Goal: Information Seeking & Learning: Learn about a topic

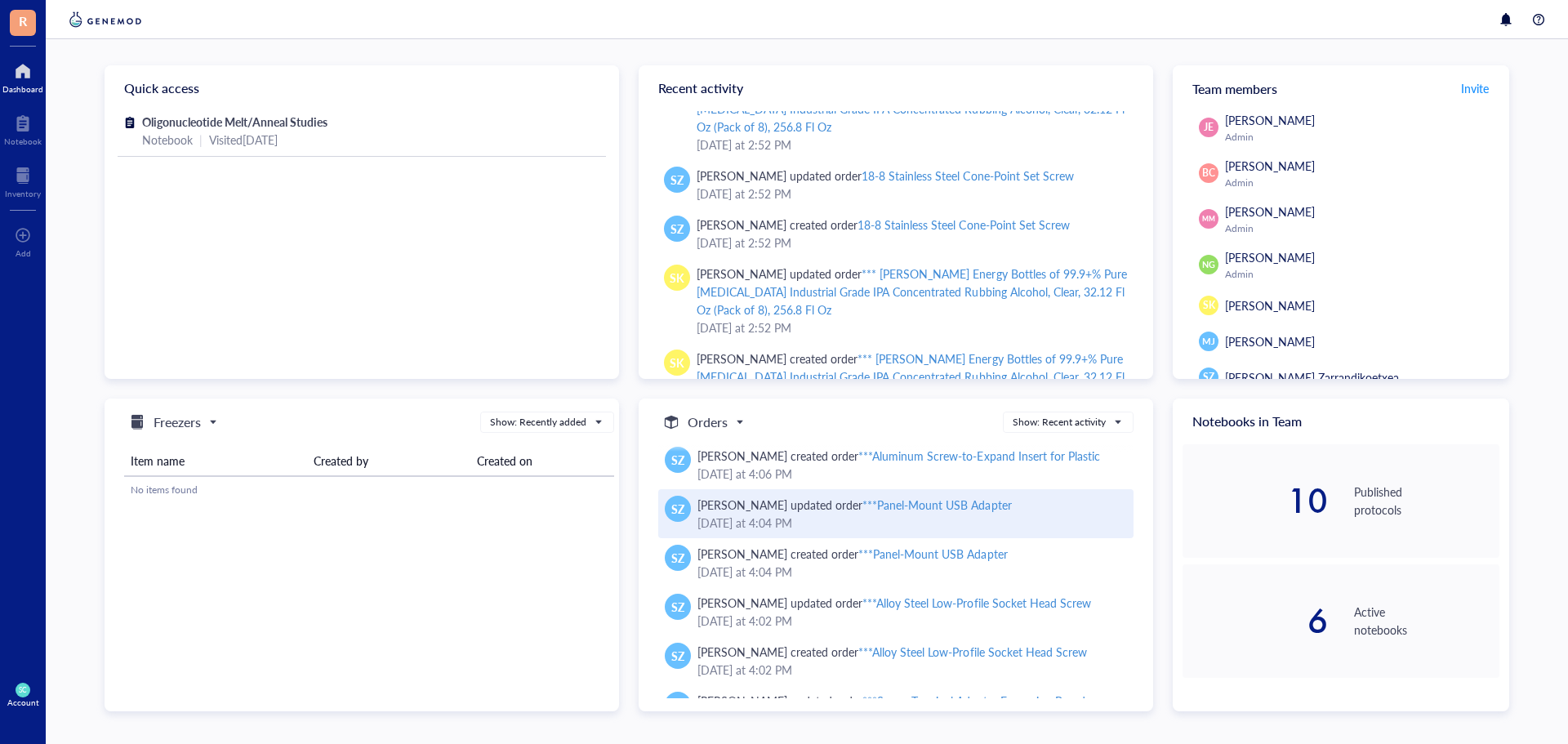
scroll to position [2184, 0]
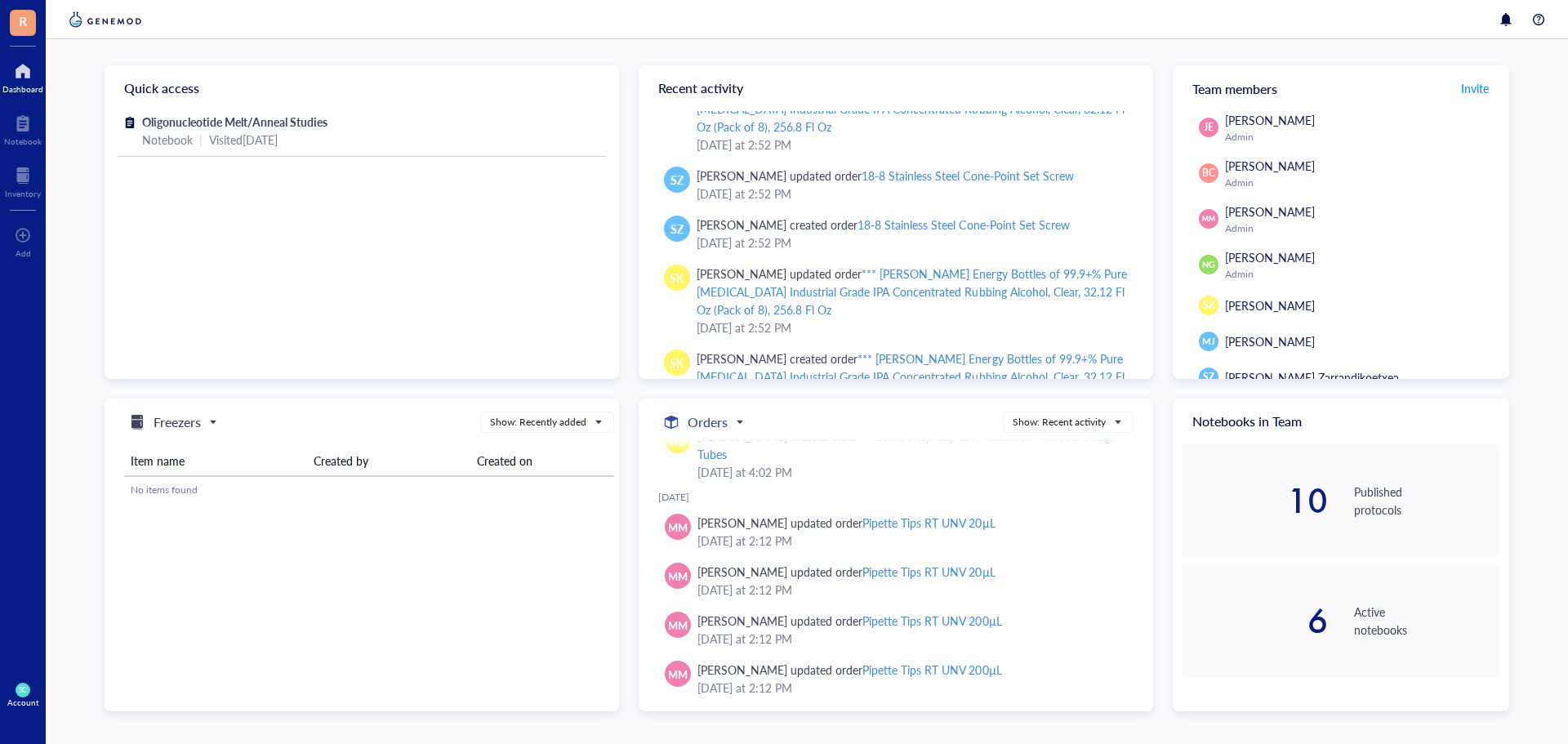
click at [709, 424] on h5 "Orders" at bounding box center [708, 421] width 40 height 20
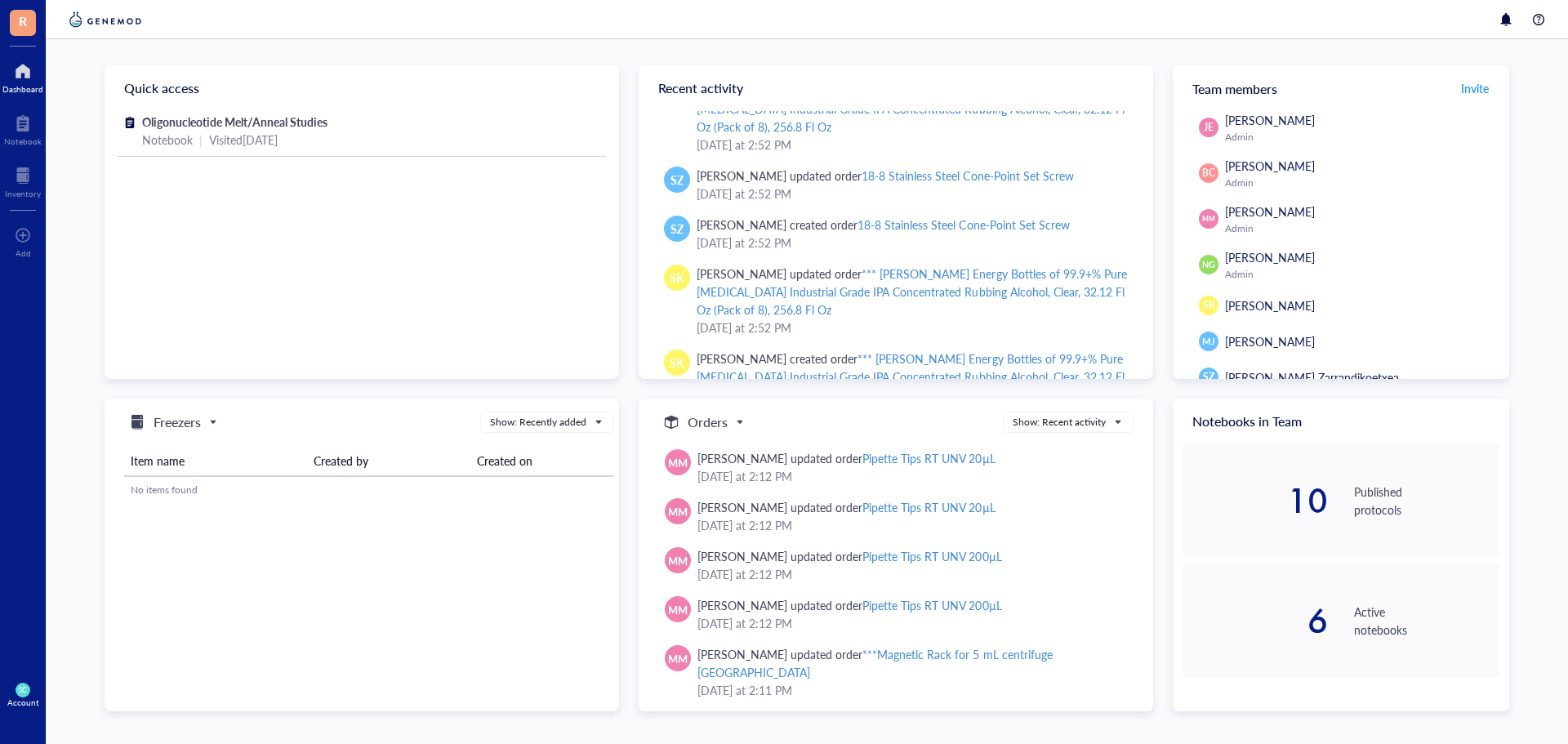
scroll to position [2266, 0]
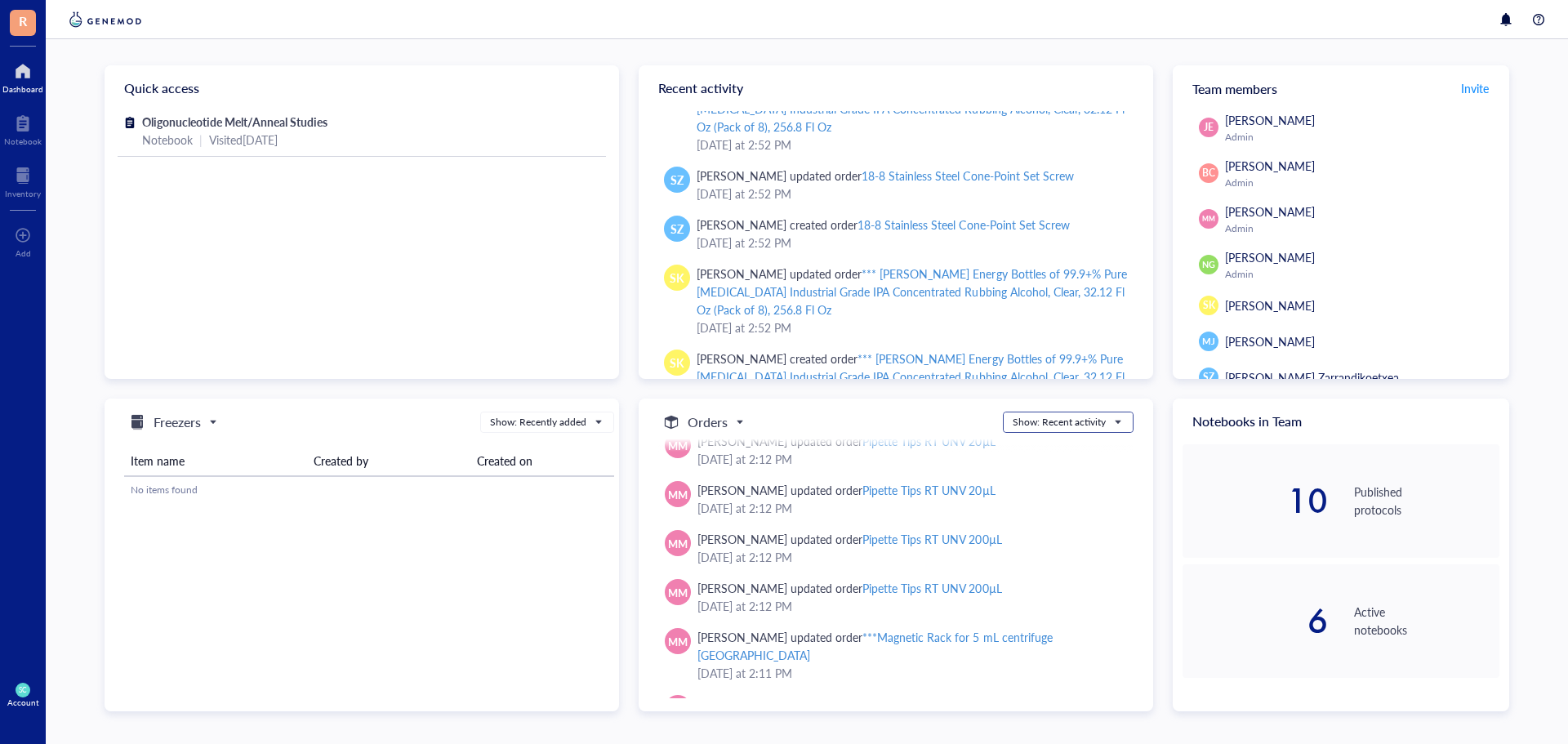
click at [1059, 415] on div "Show: Recent activity" at bounding box center [1059, 422] width 93 height 15
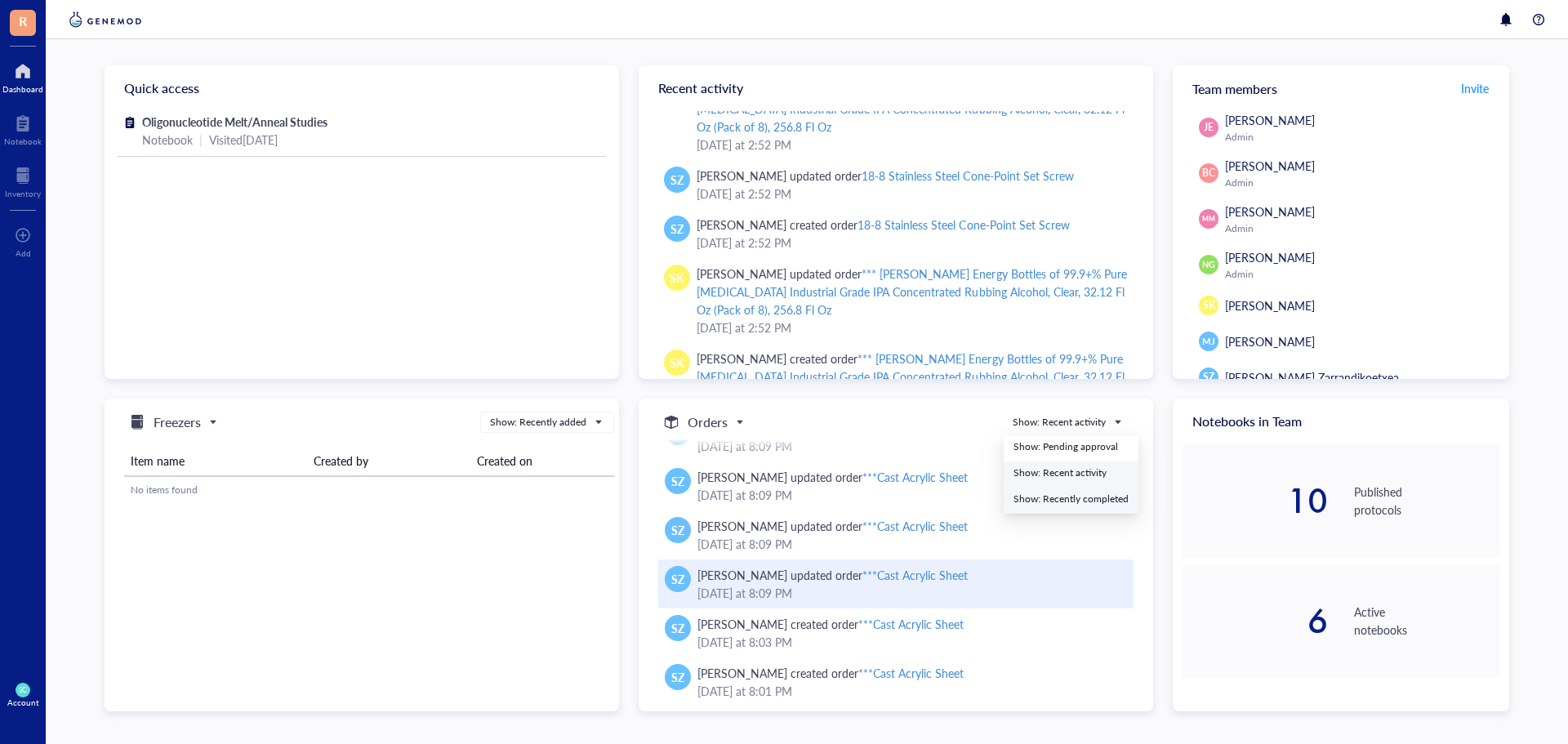
scroll to position [4735, 0]
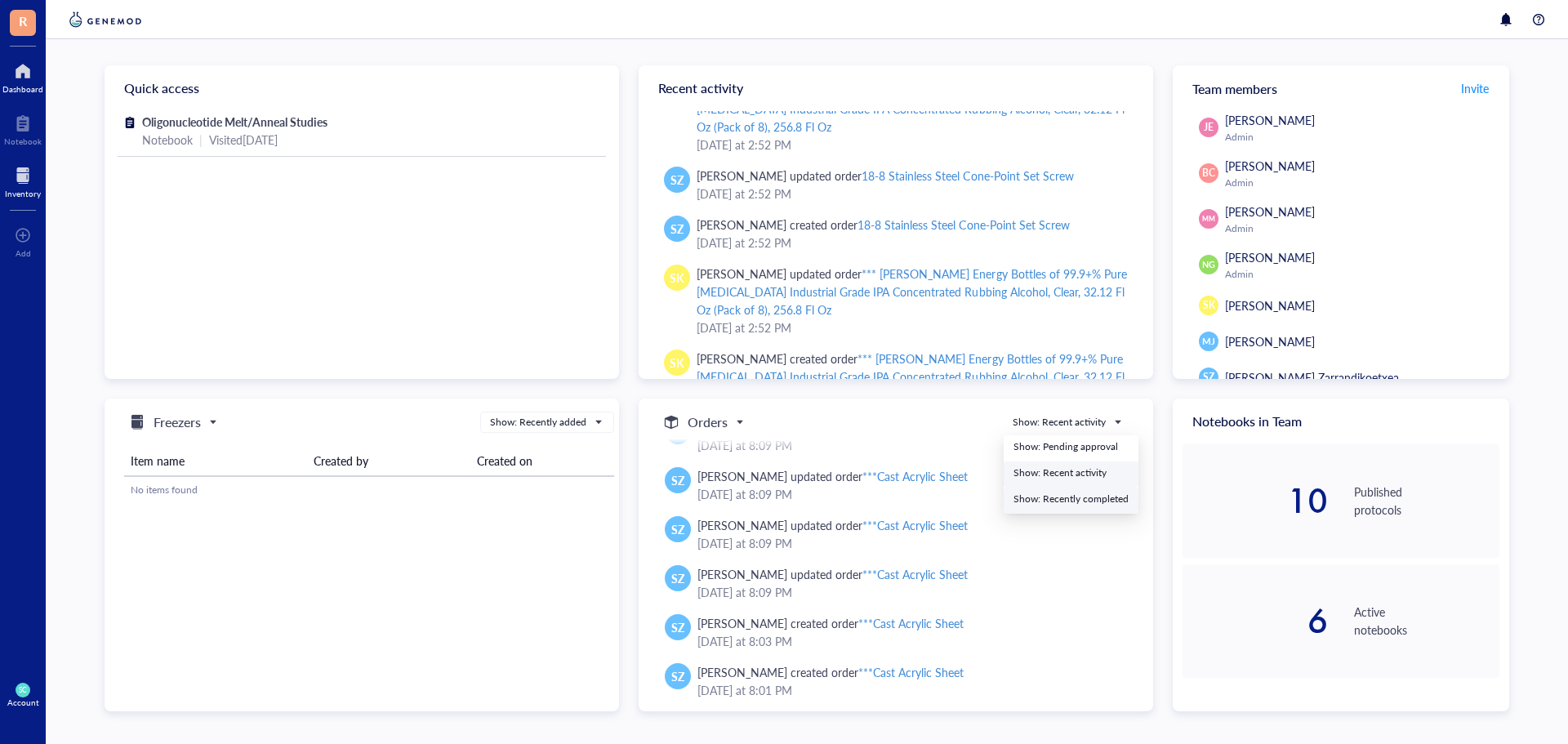
click at [11, 161] on div "Inventory" at bounding box center [22, 180] width 46 height 46
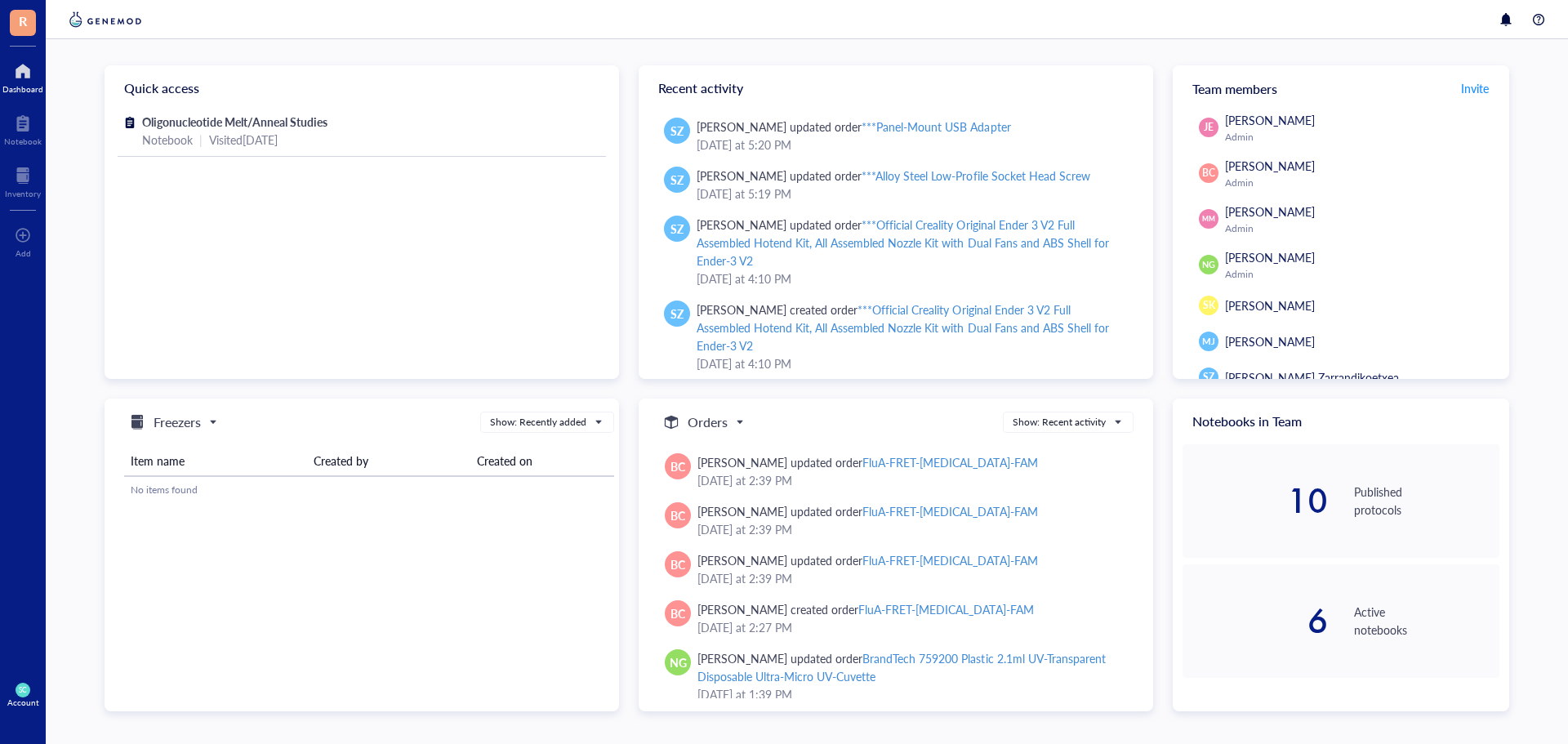
scroll to position [6278, 0]
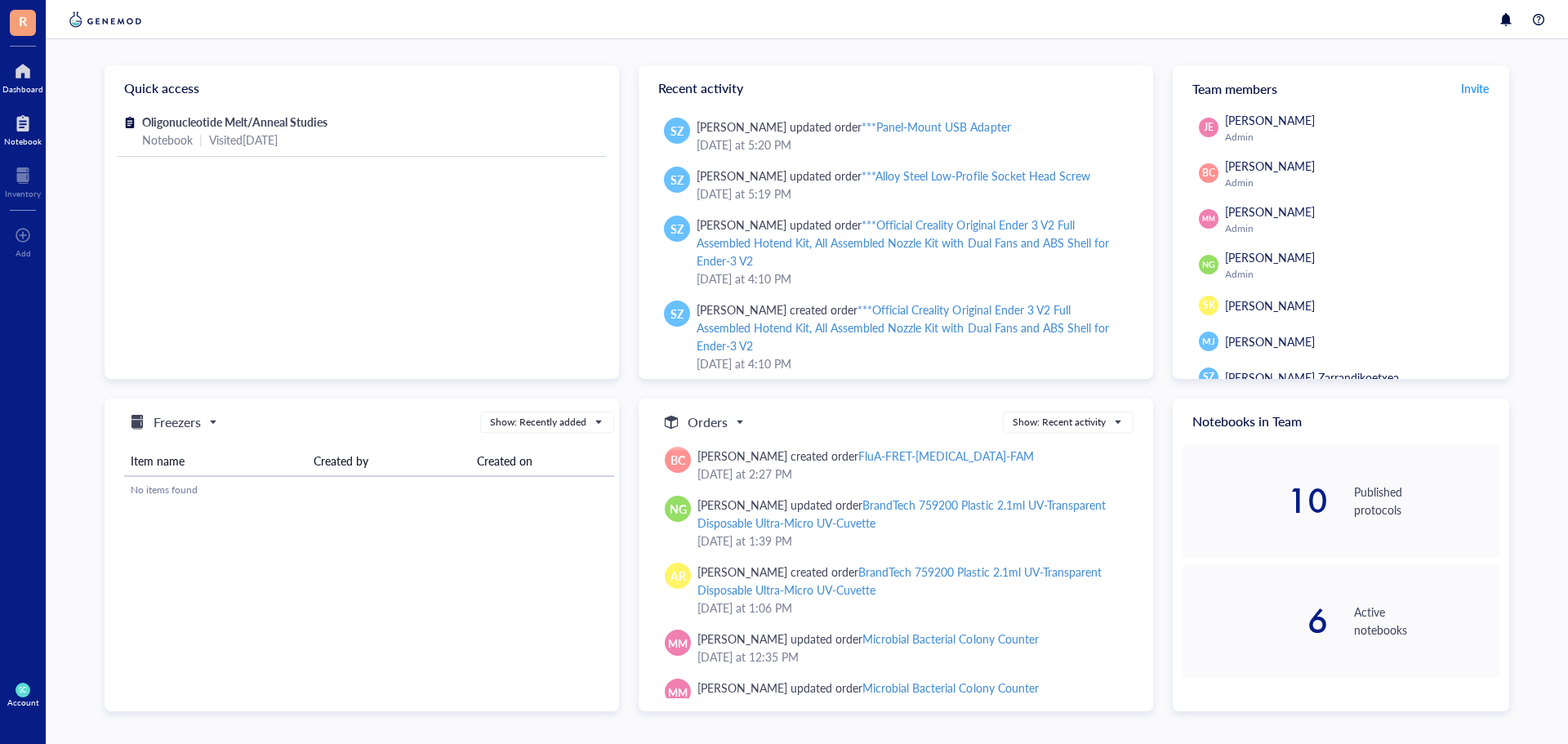
click at [17, 109] on div "Notebook" at bounding box center [22, 128] width 46 height 46
click at [24, 188] on div "Inventory" at bounding box center [22, 193] width 36 height 10
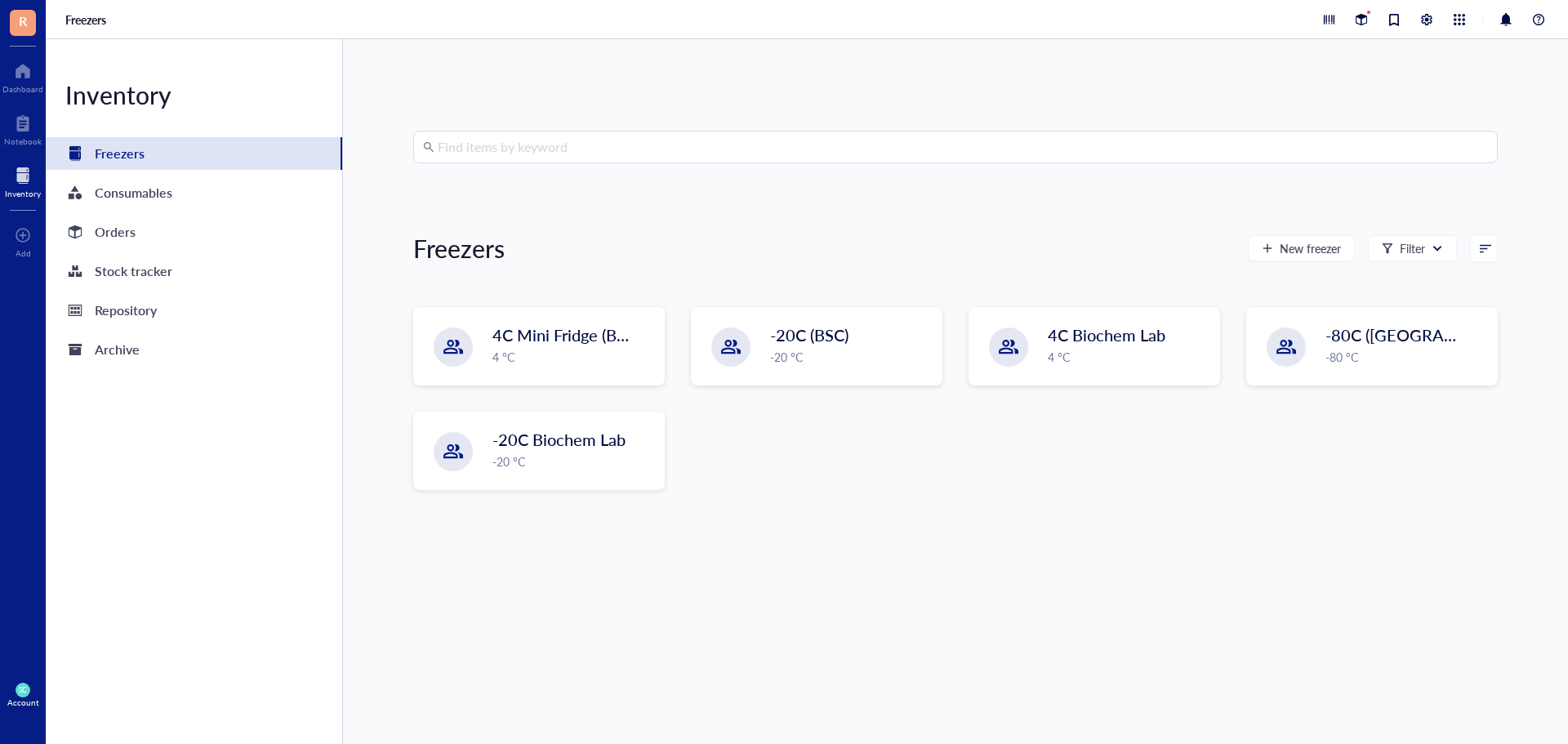
click at [545, 148] on input "search" at bounding box center [963, 146] width 1051 height 31
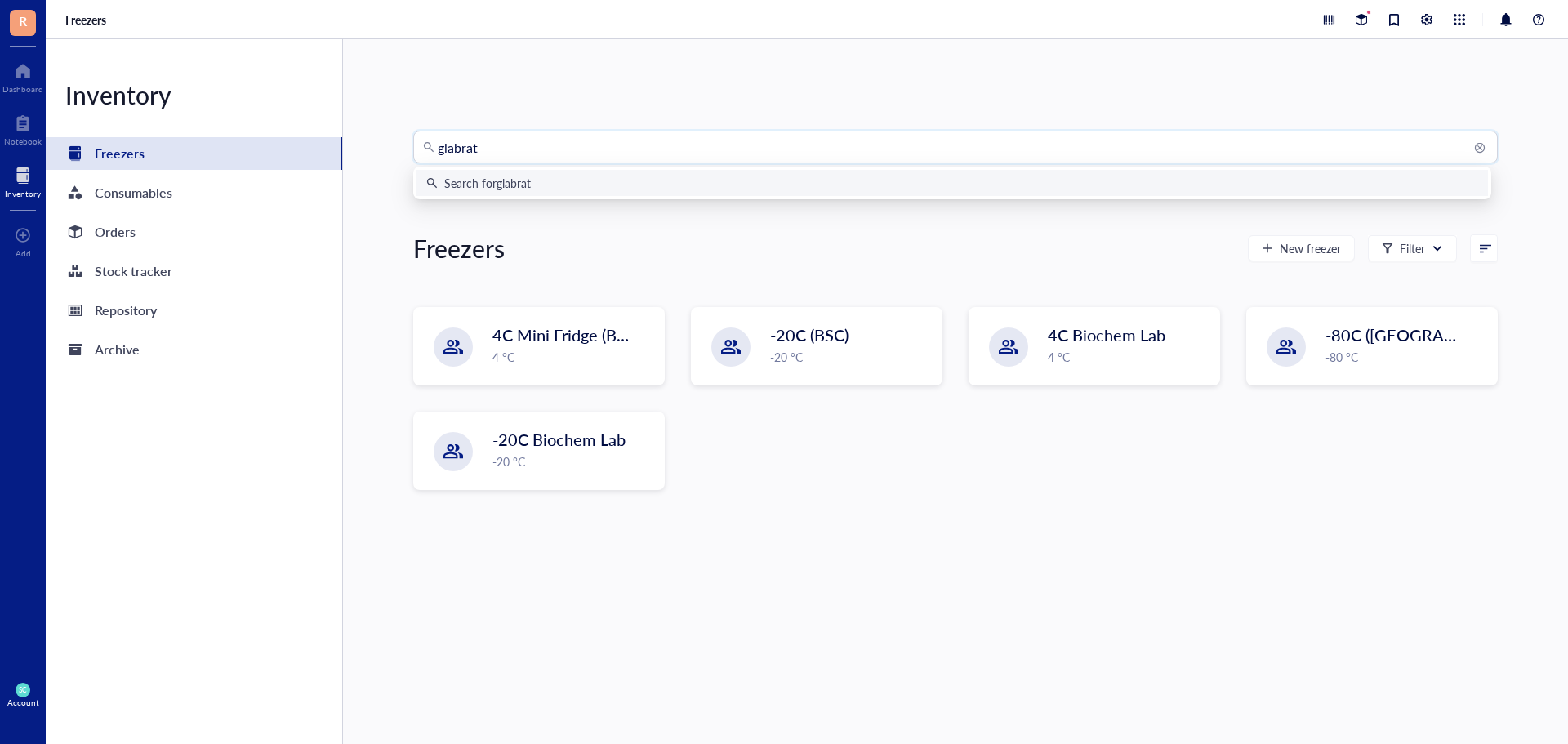
type input "glabrata"
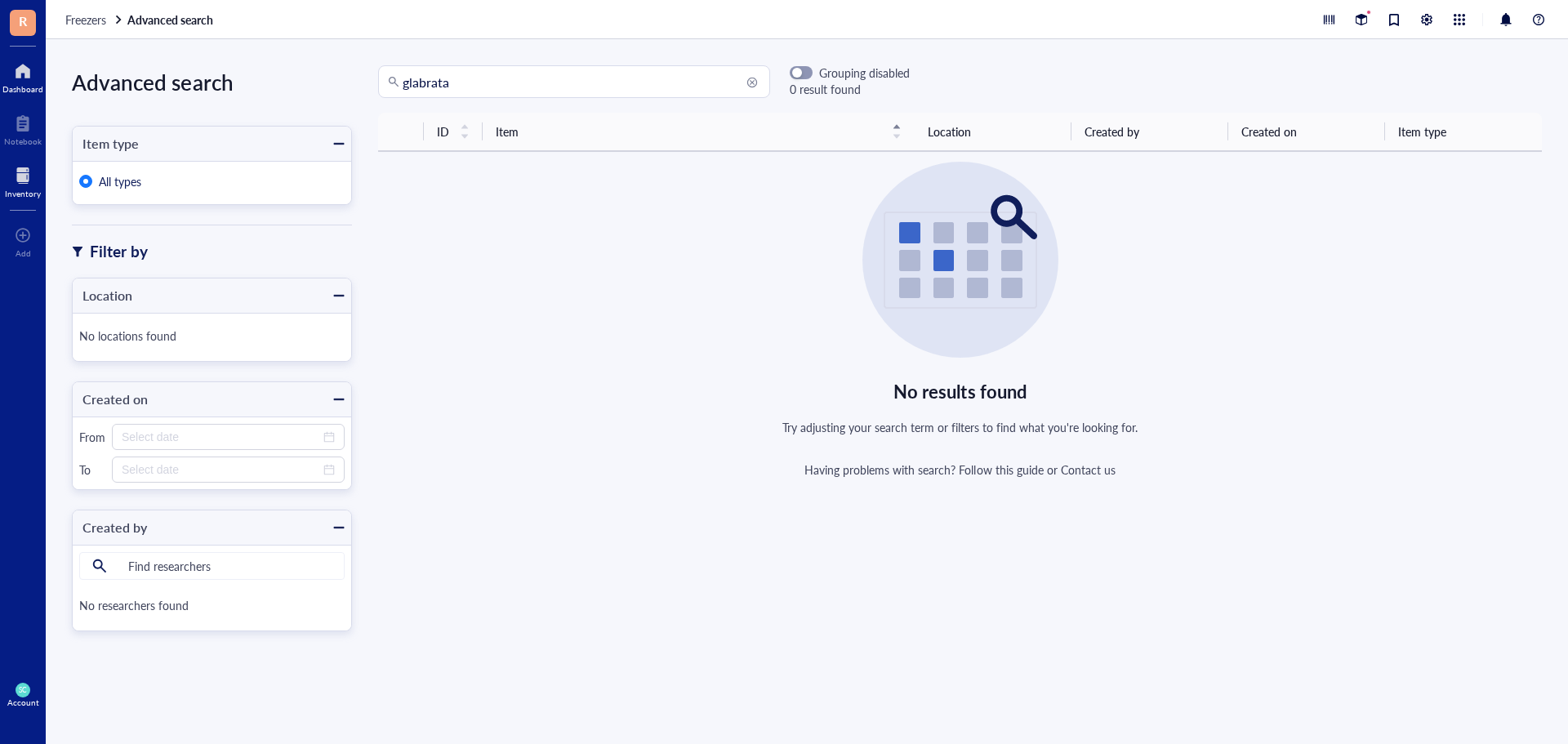
click at [15, 76] on div at bounding box center [23, 71] width 41 height 26
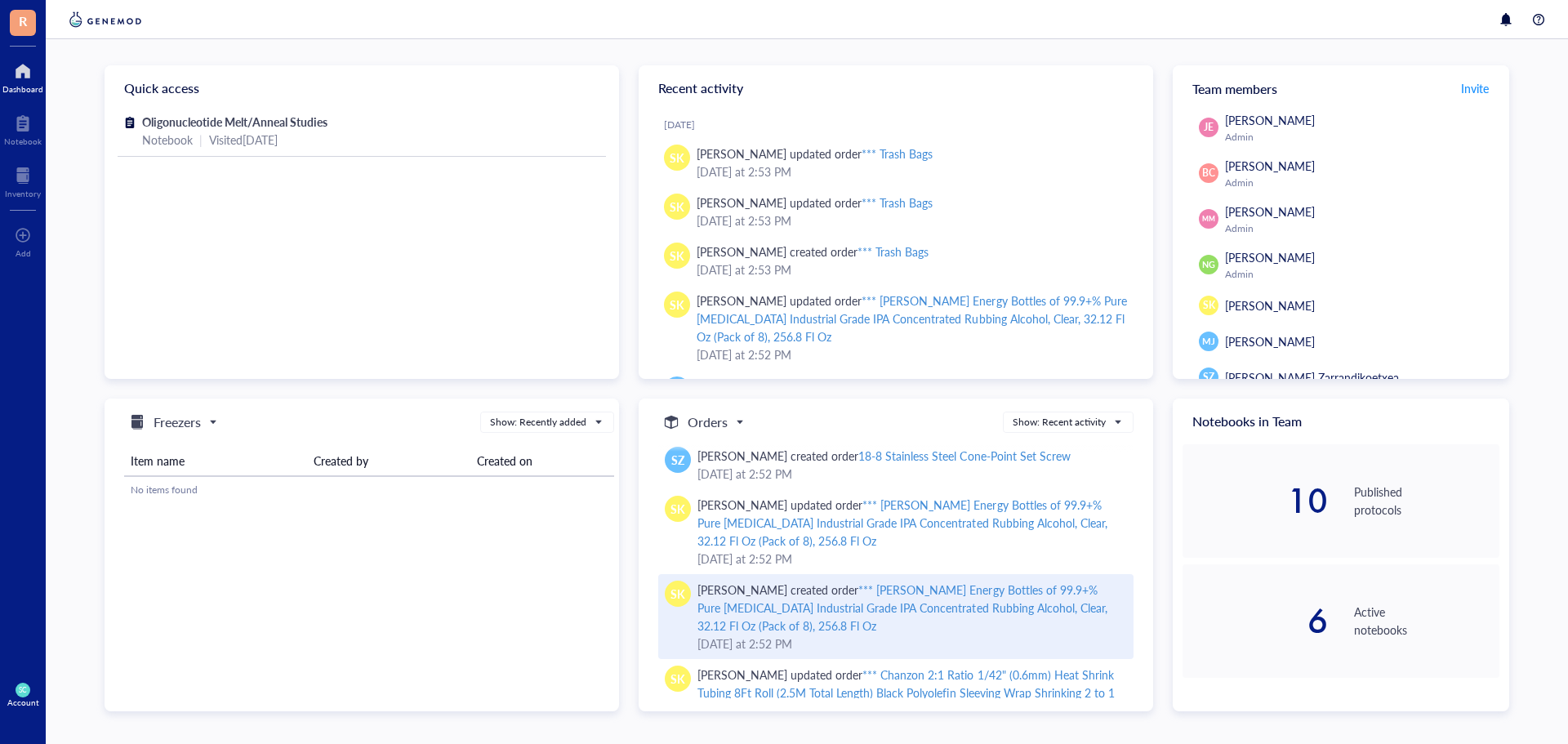
scroll to position [792, 0]
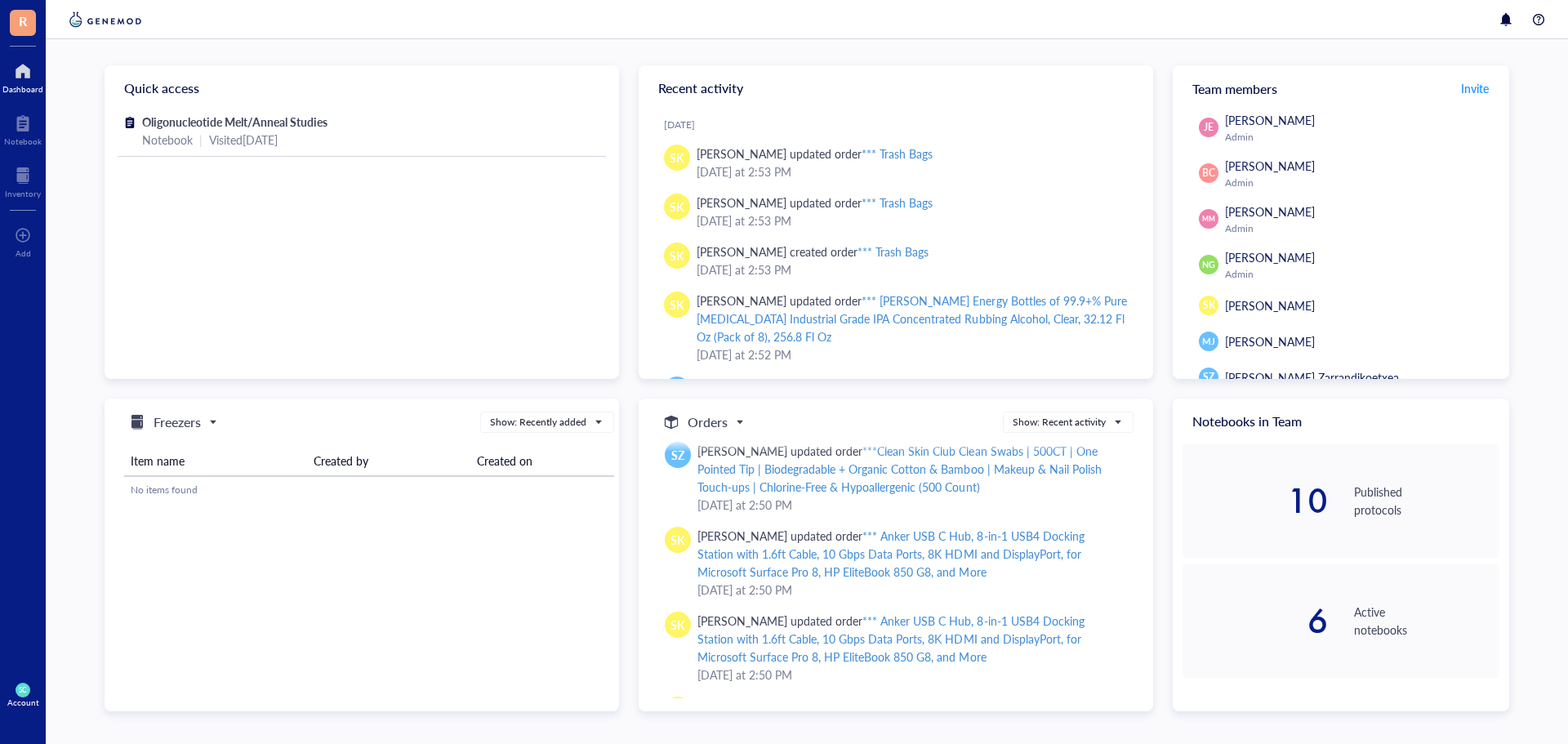
click at [1286, 605] on div "6" at bounding box center [1255, 620] width 145 height 33
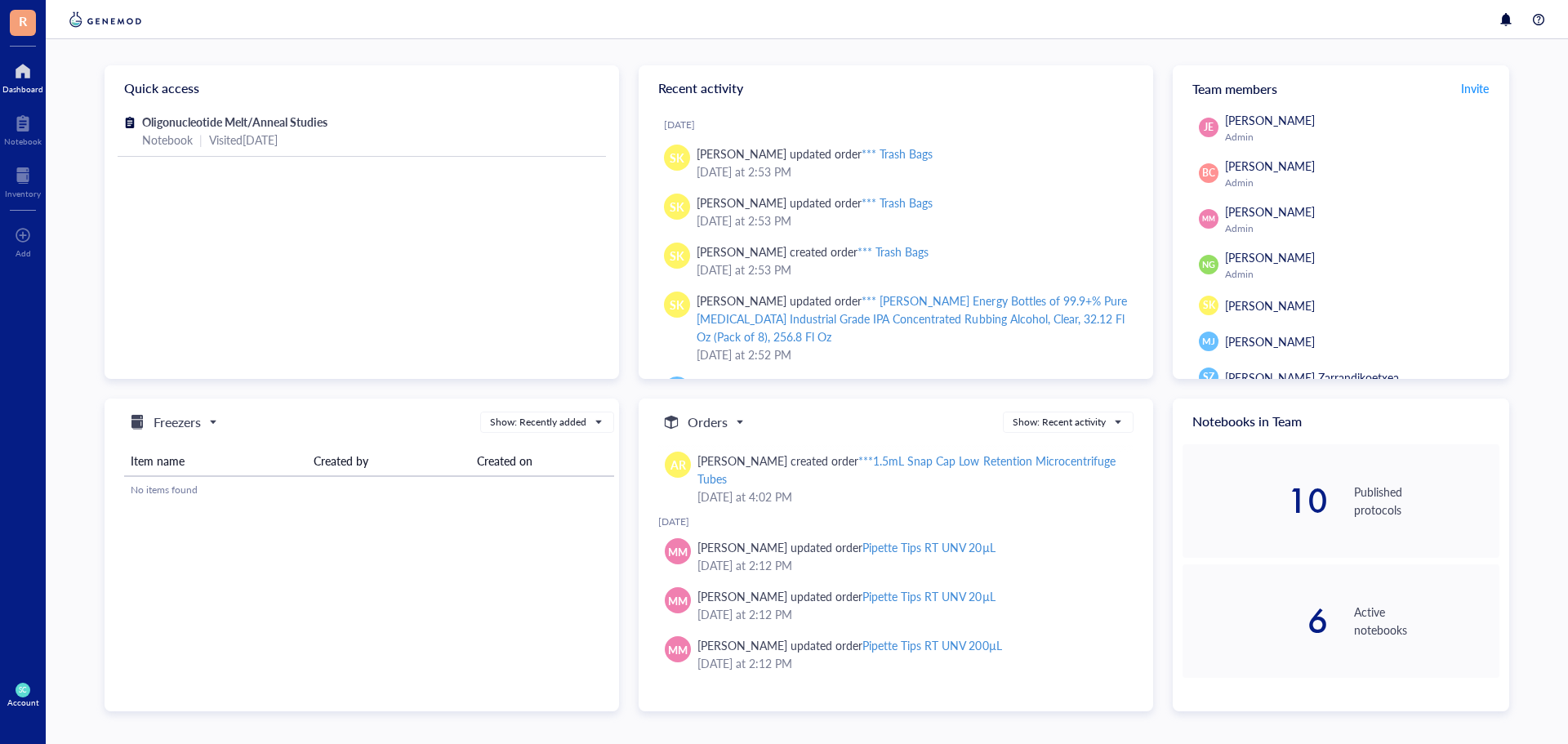
scroll to position [2200, 0]
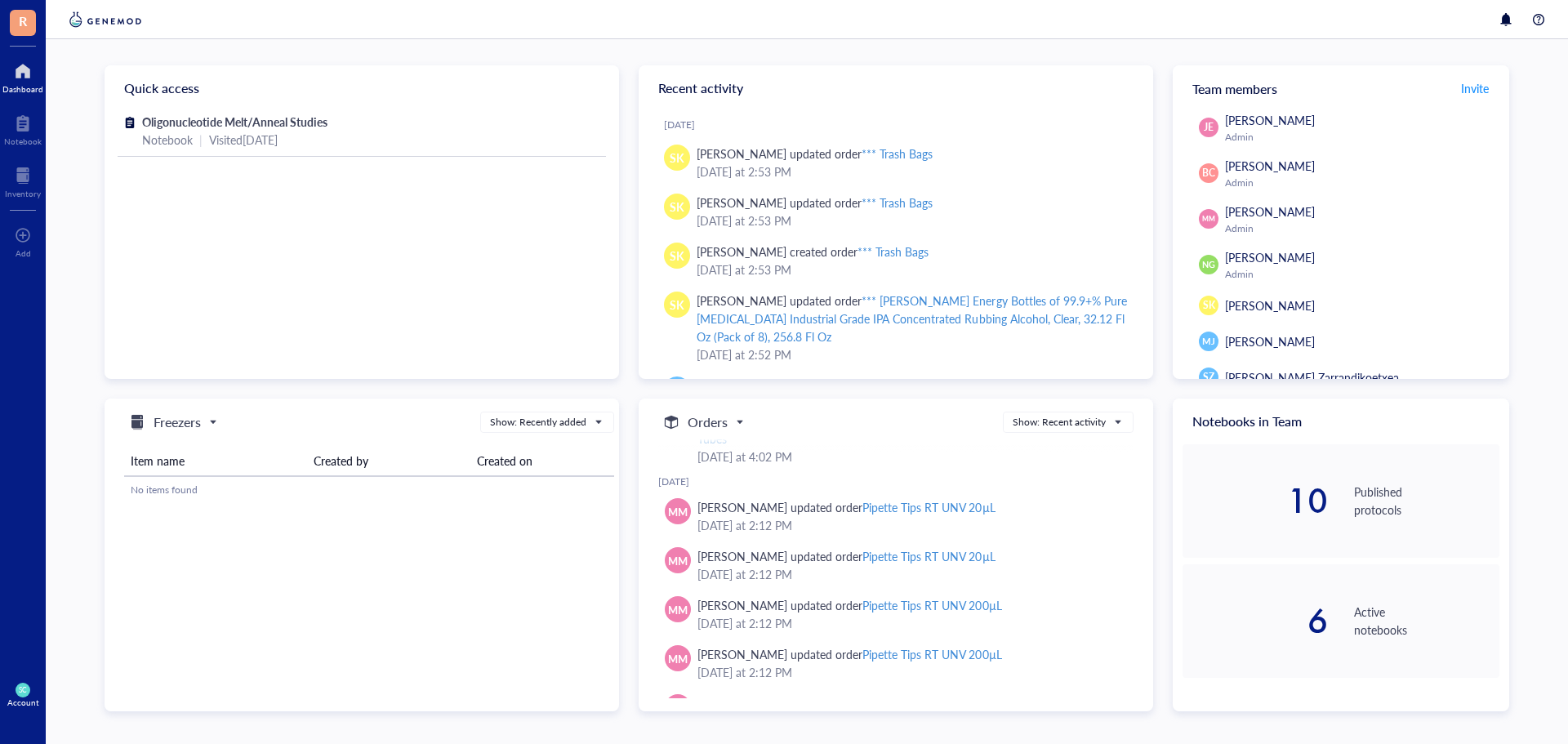
drag, startPoint x: 1135, startPoint y: 654, endPoint x: 1134, endPoint y: 667, distance: 13.0
click at [1134, 667] on div "Orders Show: Recent activity [DATE] SK [PERSON_NAME] updated order *** Trash Ba…" at bounding box center [896, 555] width 515 height 313
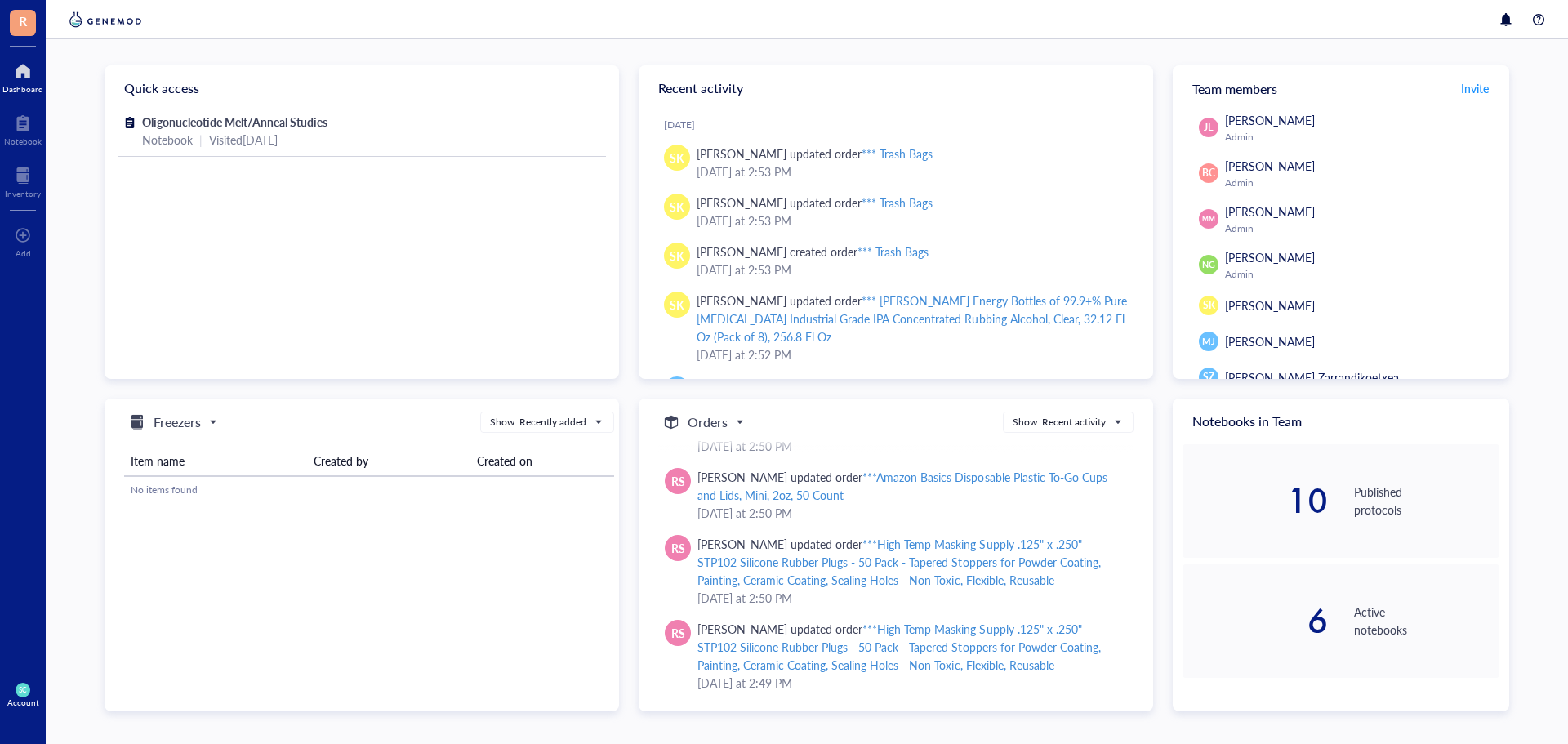
scroll to position [8964, 0]
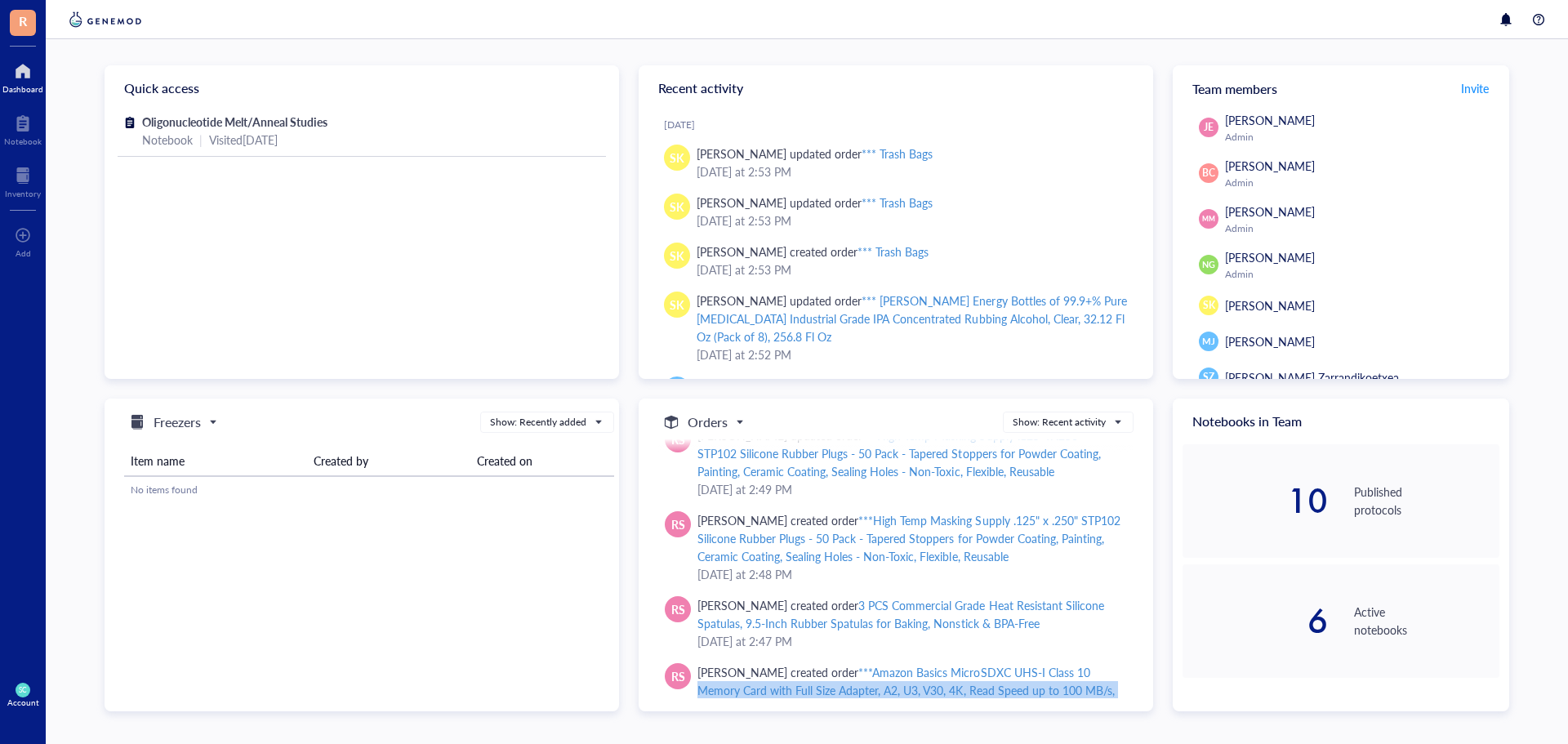
drag, startPoint x: 1134, startPoint y: 686, endPoint x: 1132, endPoint y: 705, distance: 19.1
click at [1132, 705] on div "Orders Show: Recent activity [DATE] SK [PERSON_NAME] updated order *** Trash Ba…" at bounding box center [896, 555] width 515 height 313
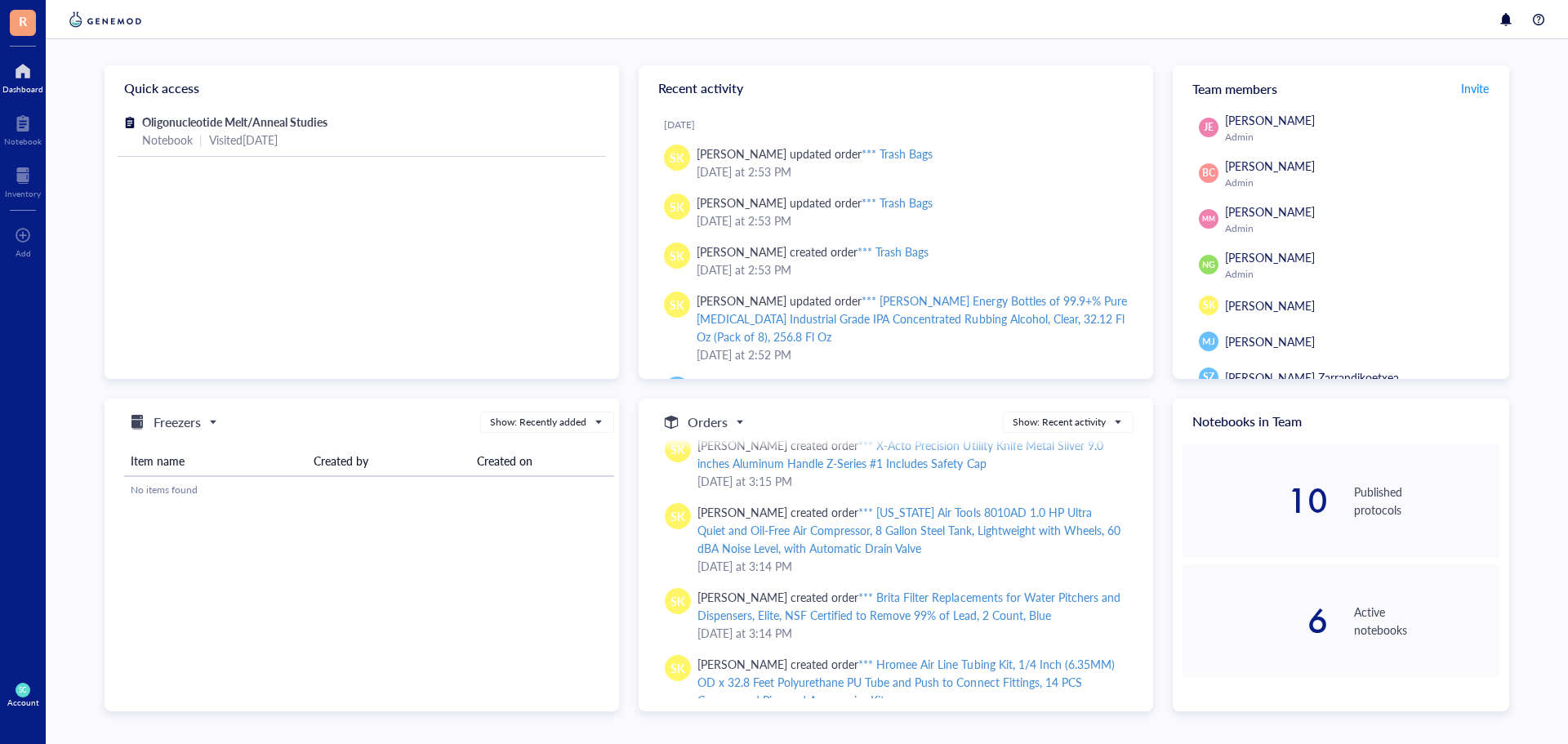
scroll to position [20003, 0]
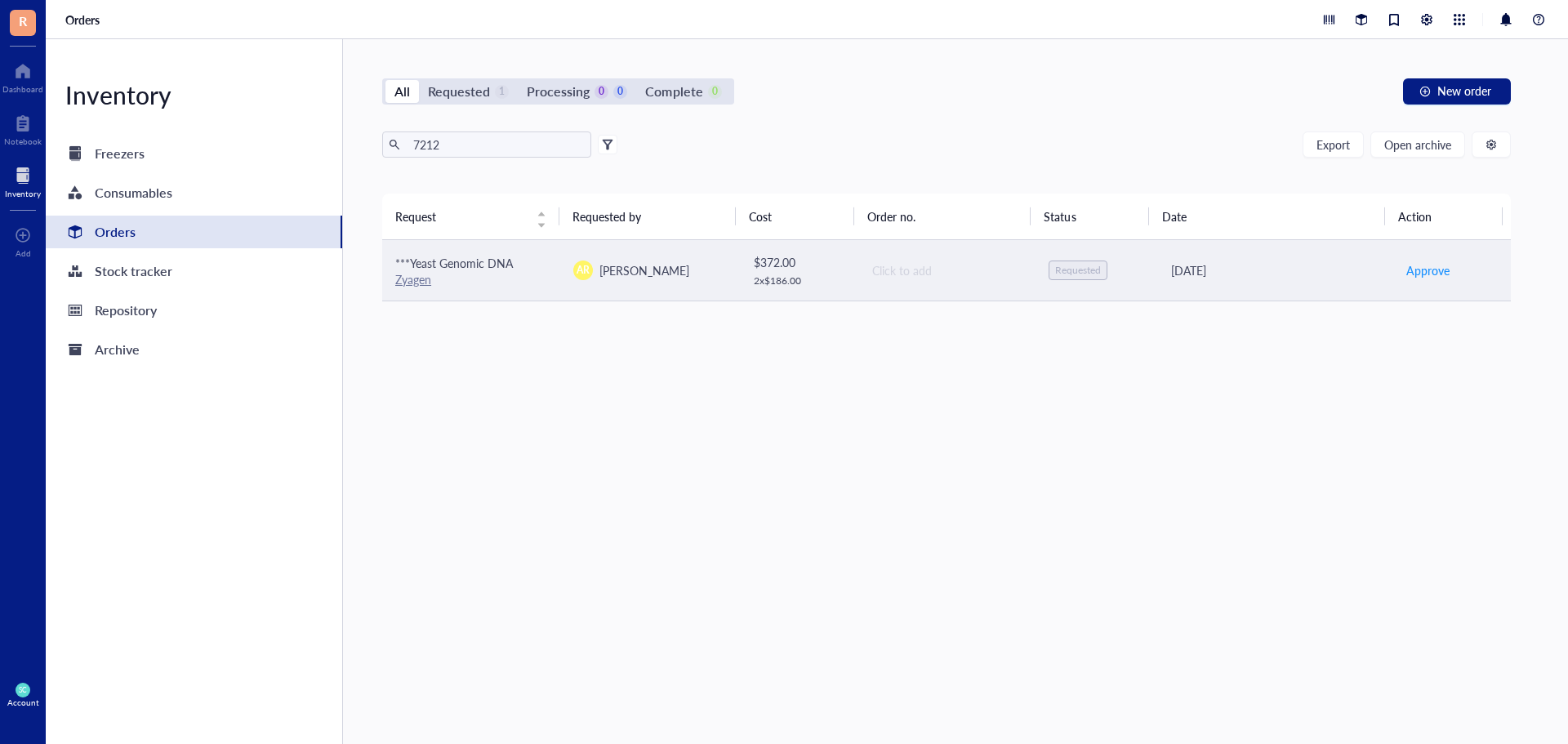
click at [400, 286] on link "Zyagen" at bounding box center [413, 280] width 36 height 17
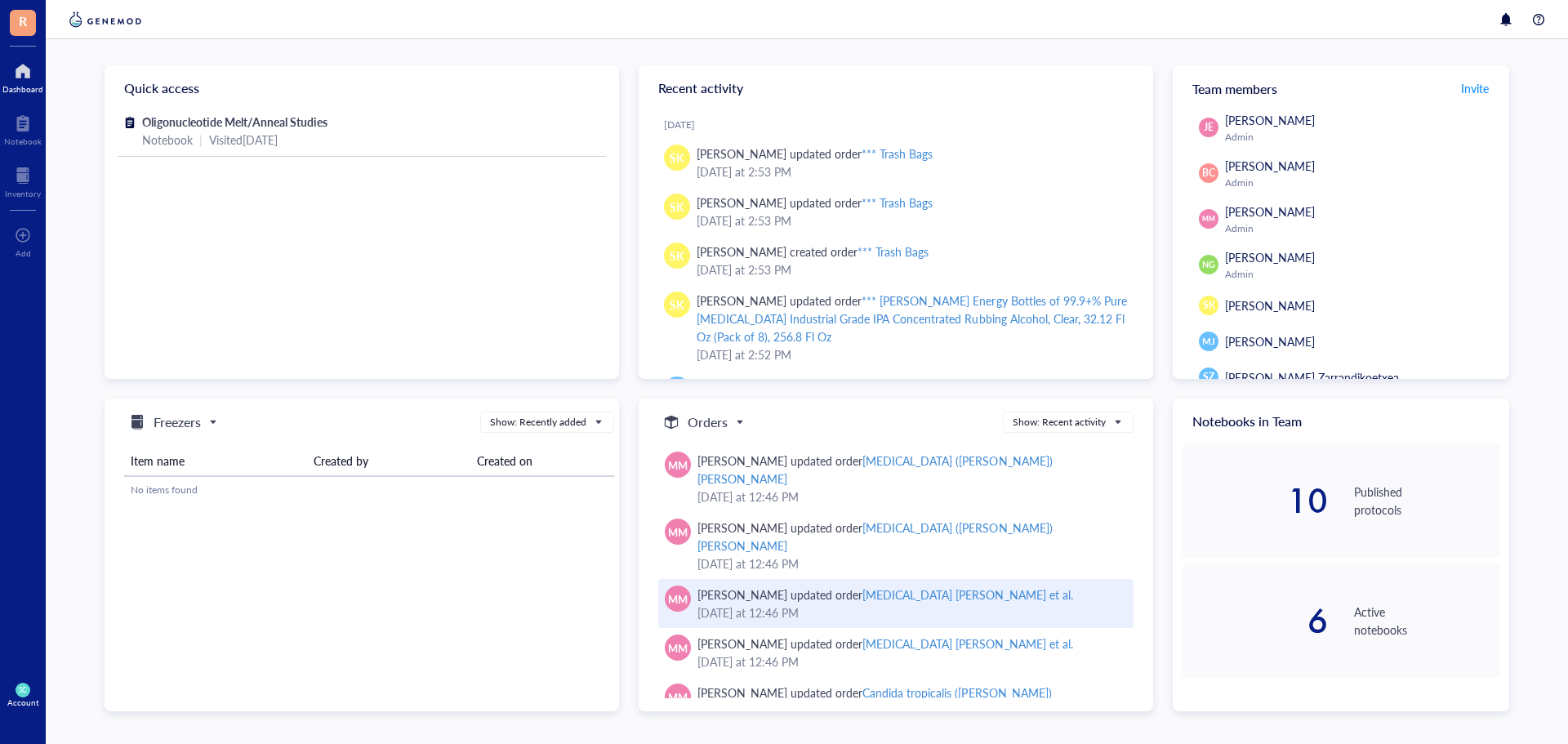
scroll to position [15558, 0]
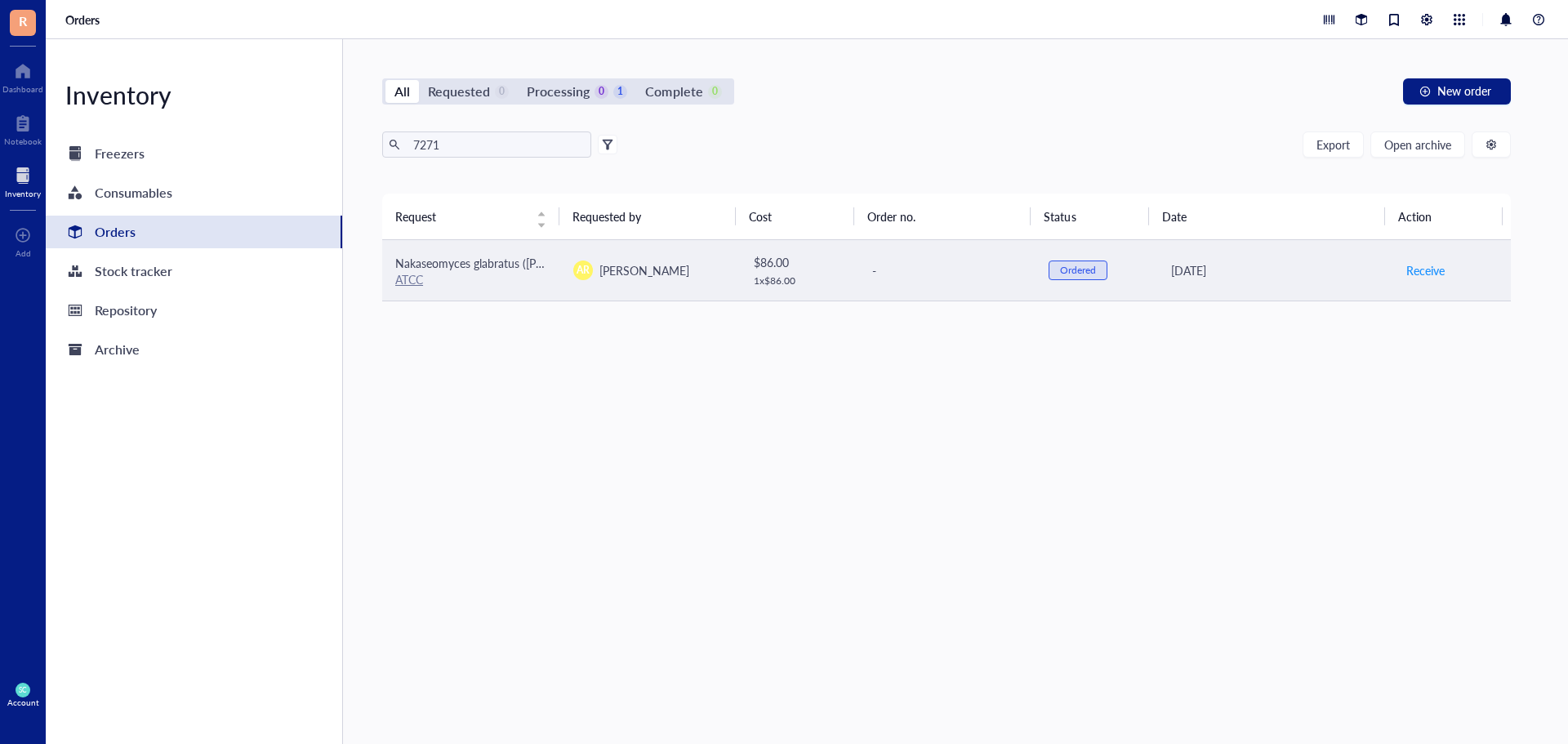
click at [413, 276] on link "ATCC" at bounding box center [409, 280] width 28 height 17
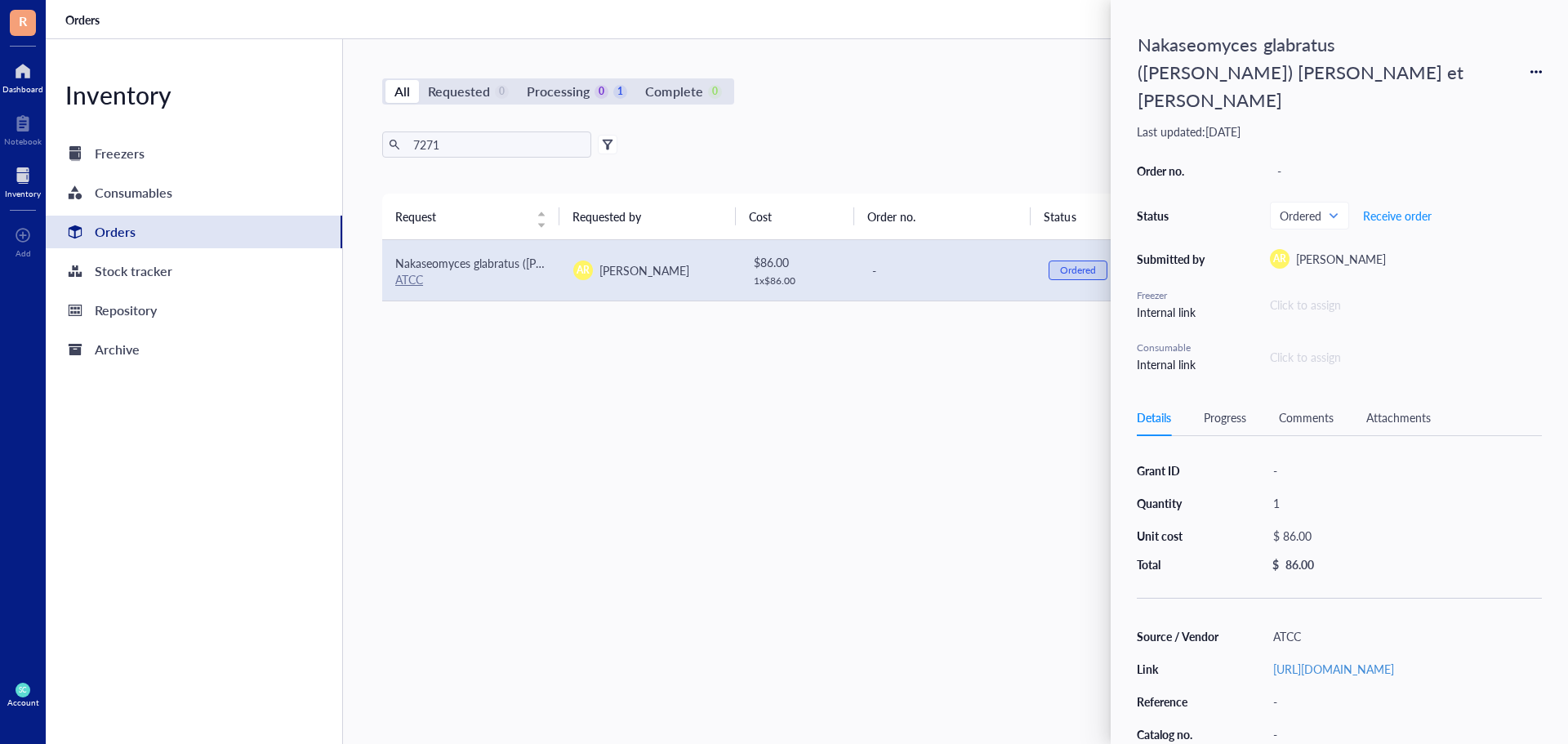
click at [43, 79] on div "Dashboard" at bounding box center [22, 76] width 46 height 46
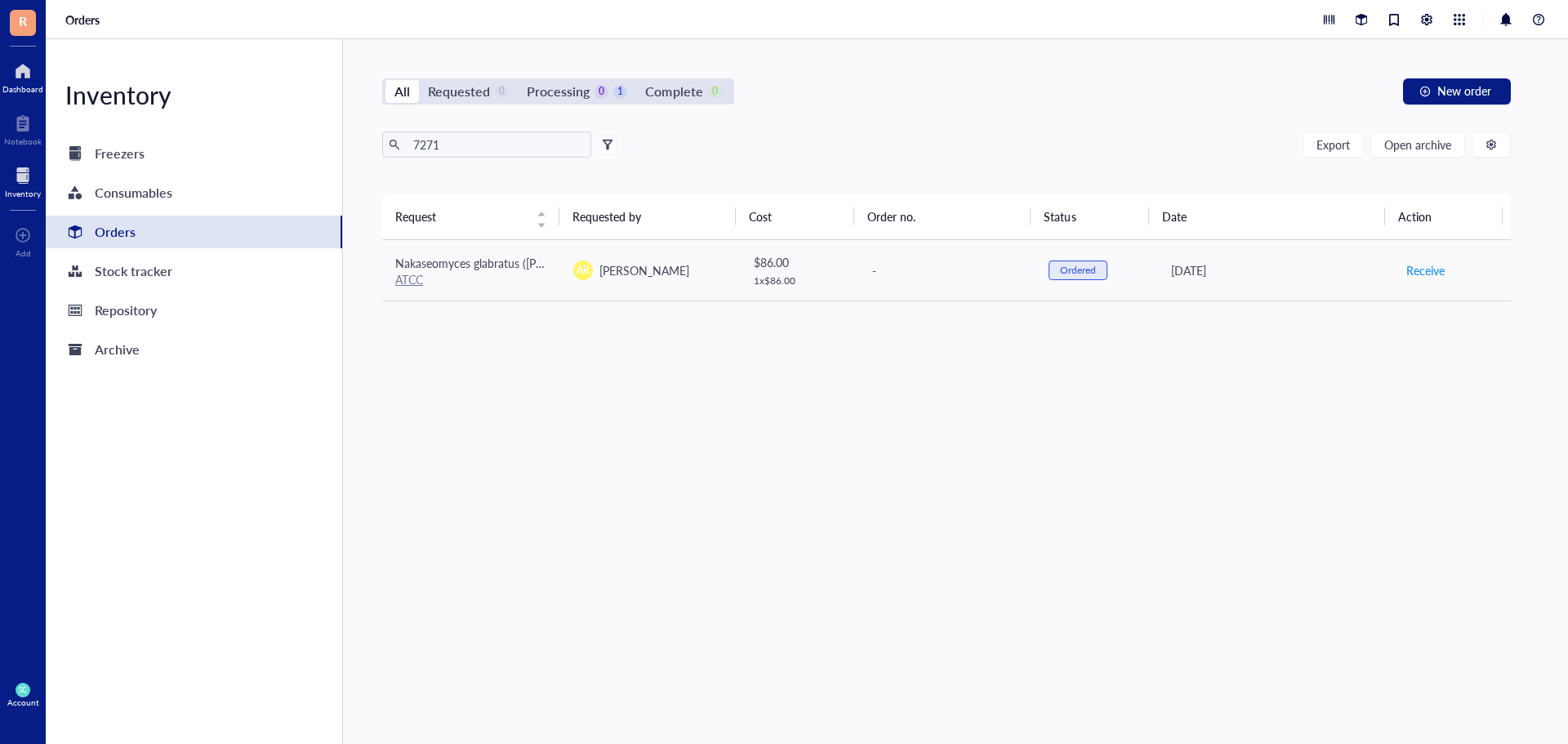
click at [12, 69] on div at bounding box center [23, 71] width 41 height 26
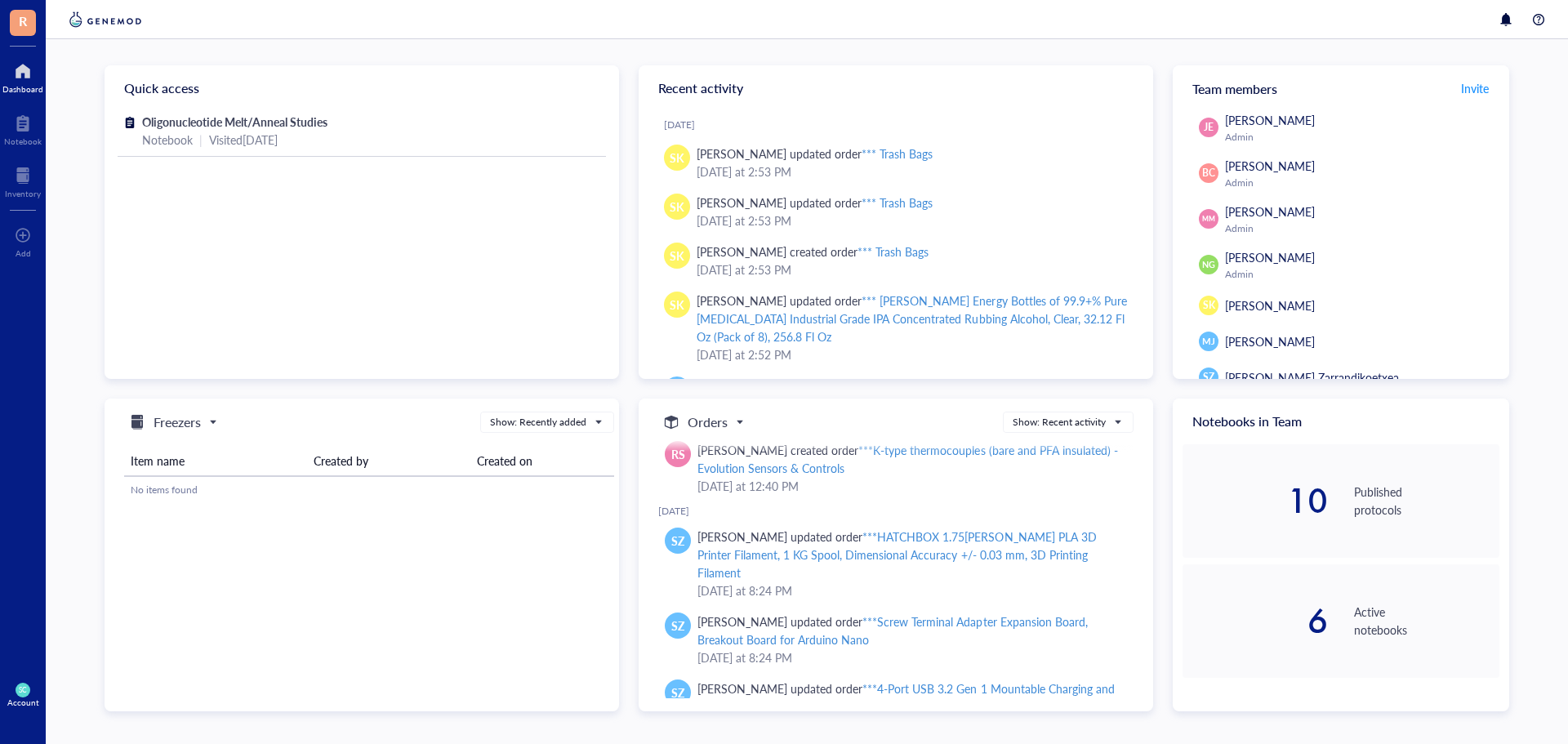
scroll to position [4108, 0]
click at [314, 129] on span "Oligonucleotide Melt/Anneal Studies" at bounding box center [234, 122] width 186 height 17
